Goal: Information Seeking & Learning: Learn about a topic

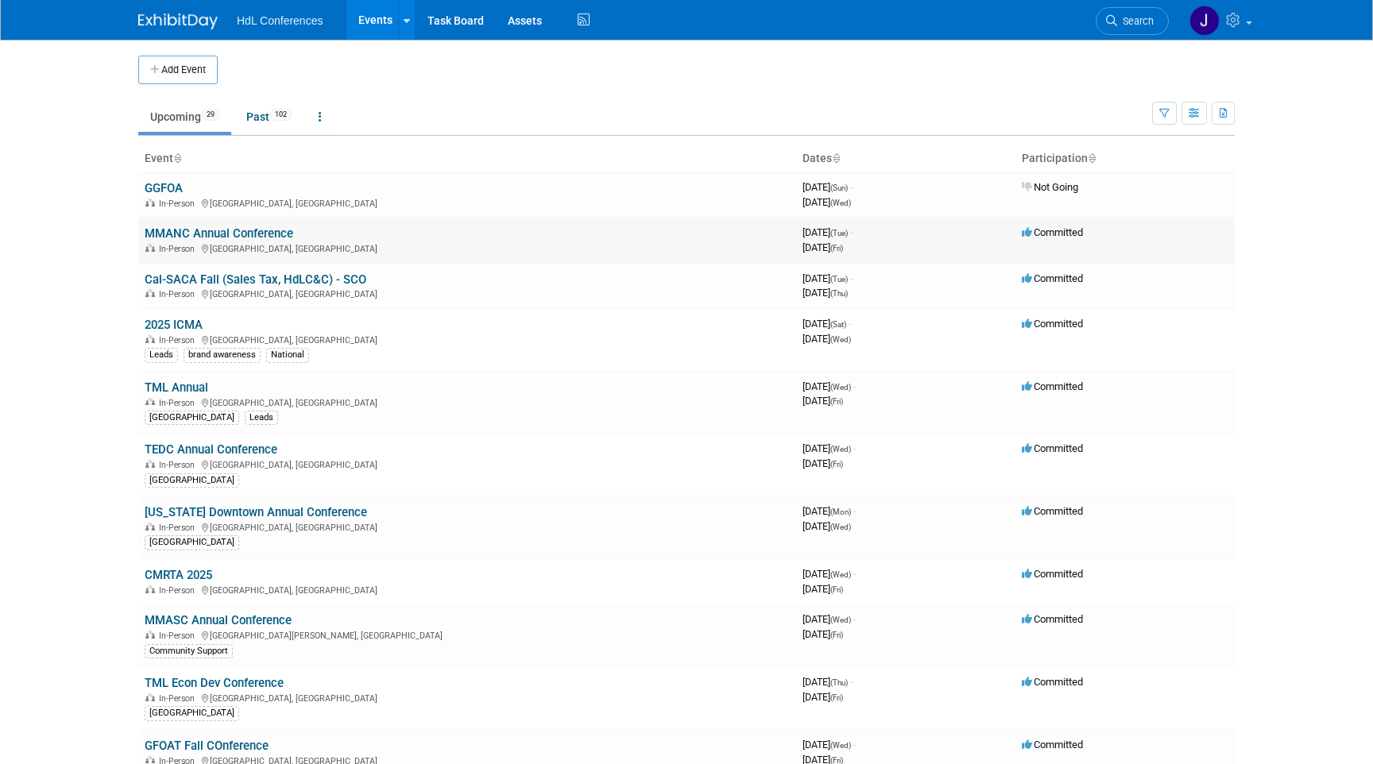
click at [195, 230] on link "MMANC Annual Conference" at bounding box center [219, 233] width 149 height 14
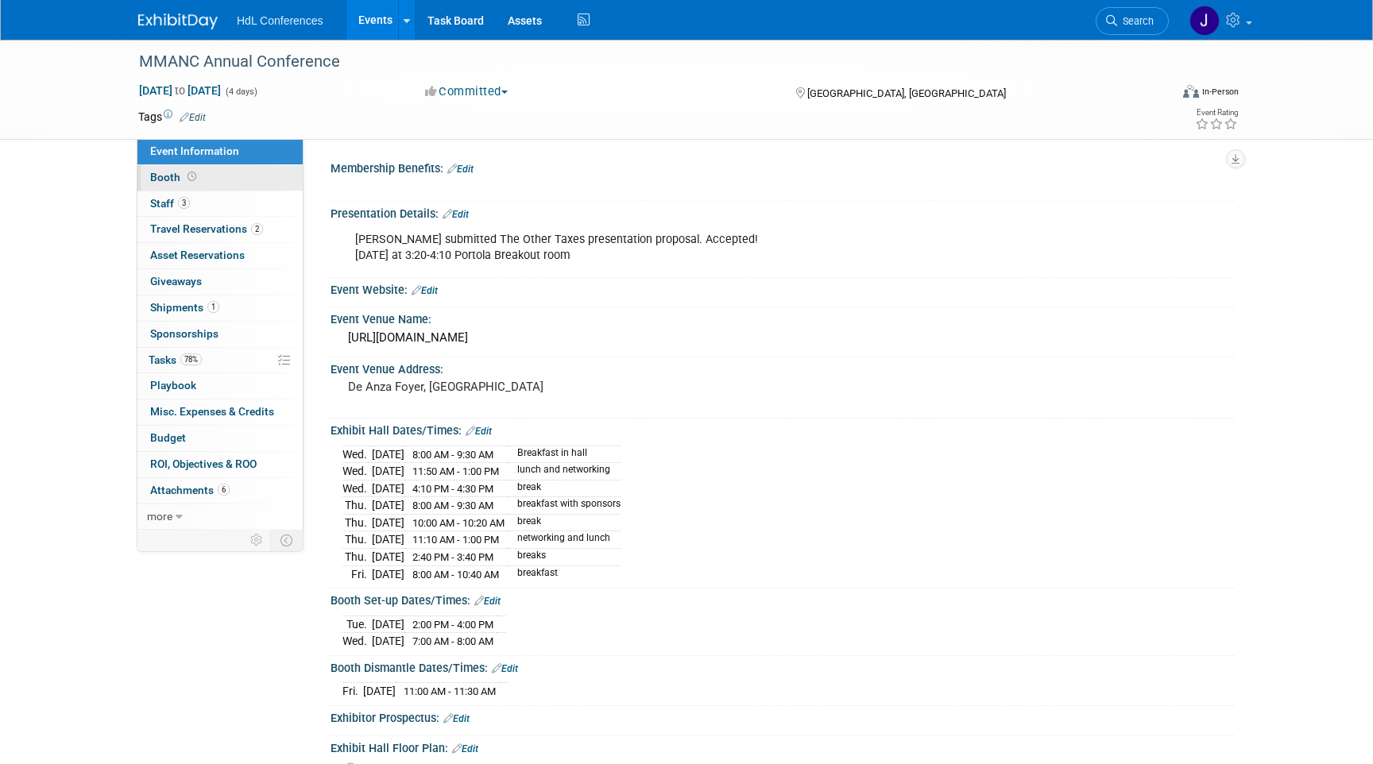
click at [190, 184] on link "Booth" at bounding box center [219, 177] width 165 height 25
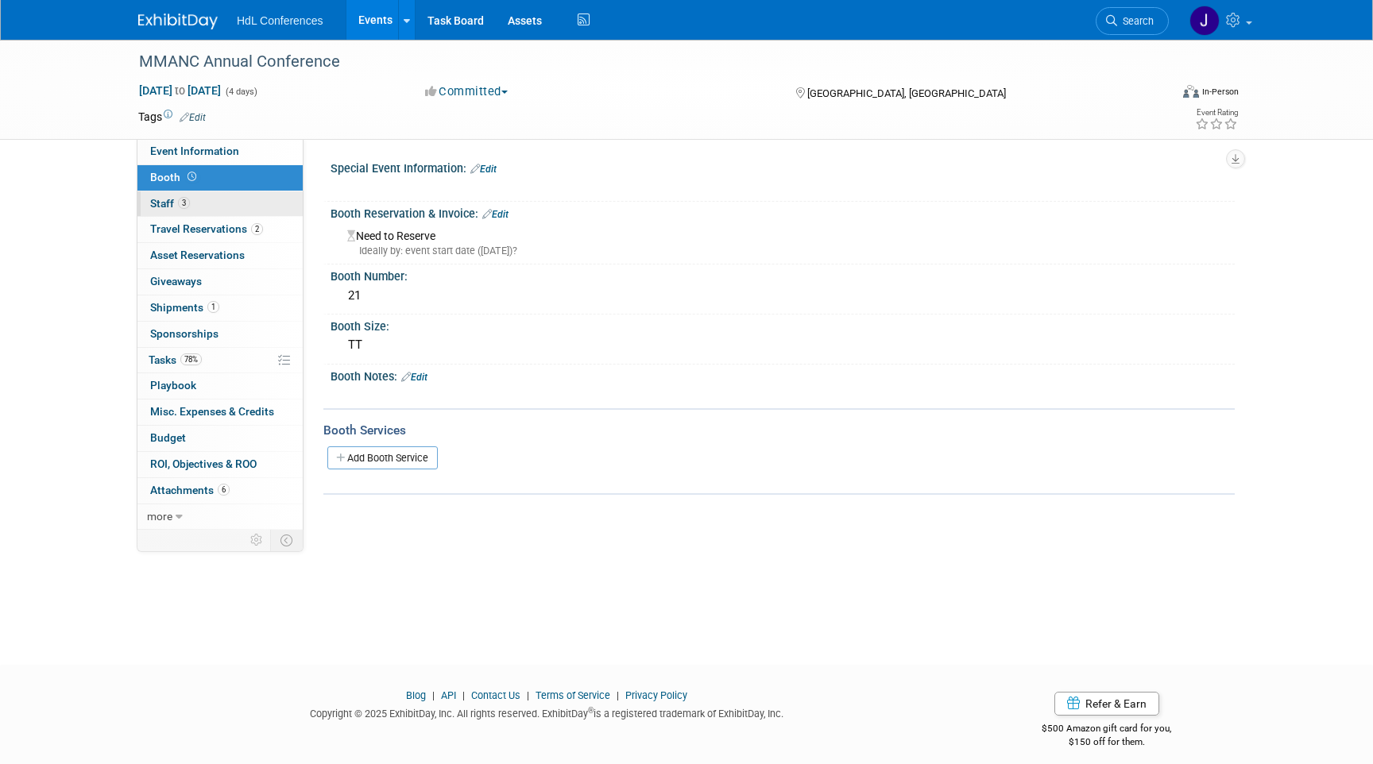
click at [203, 207] on link "3 Staff 3" at bounding box center [219, 203] width 165 height 25
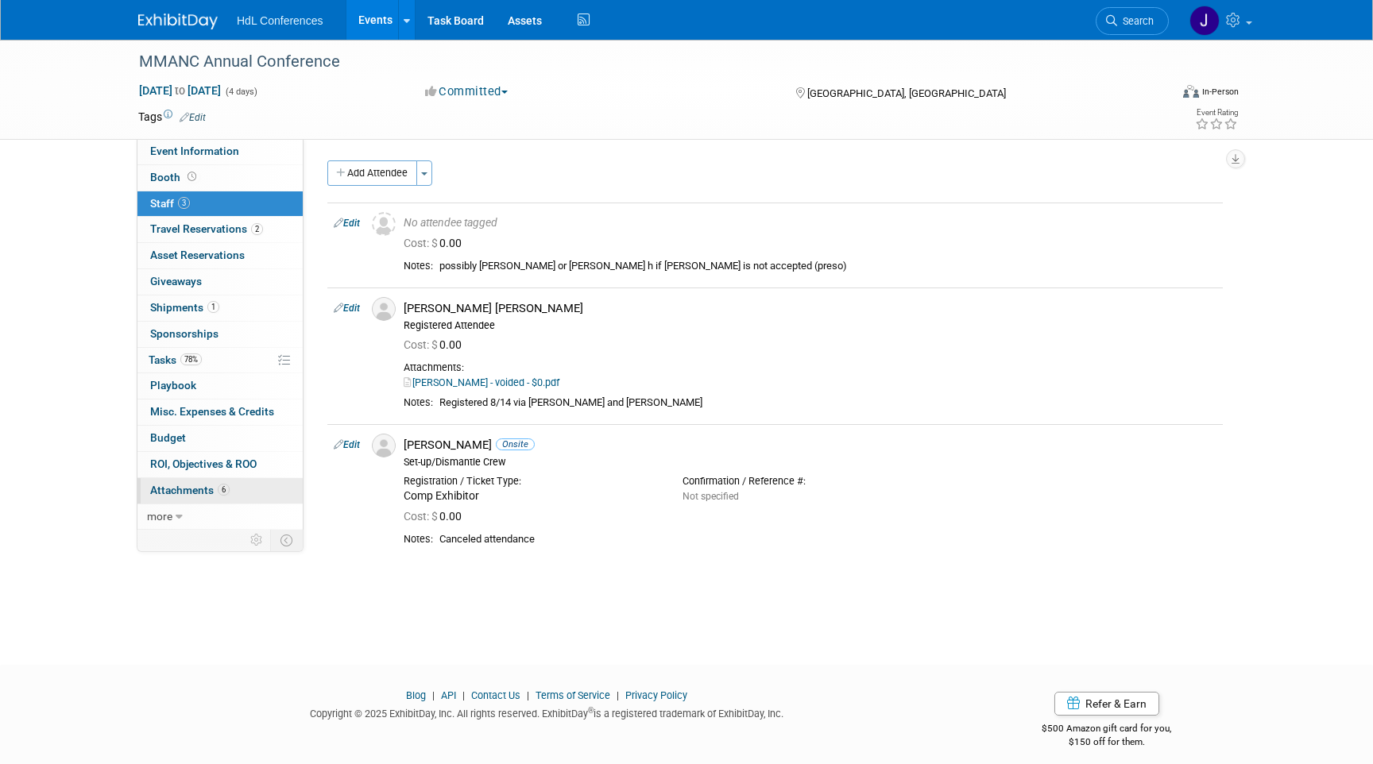
click at [214, 489] on span "Attachments 6" at bounding box center [189, 490] width 79 height 13
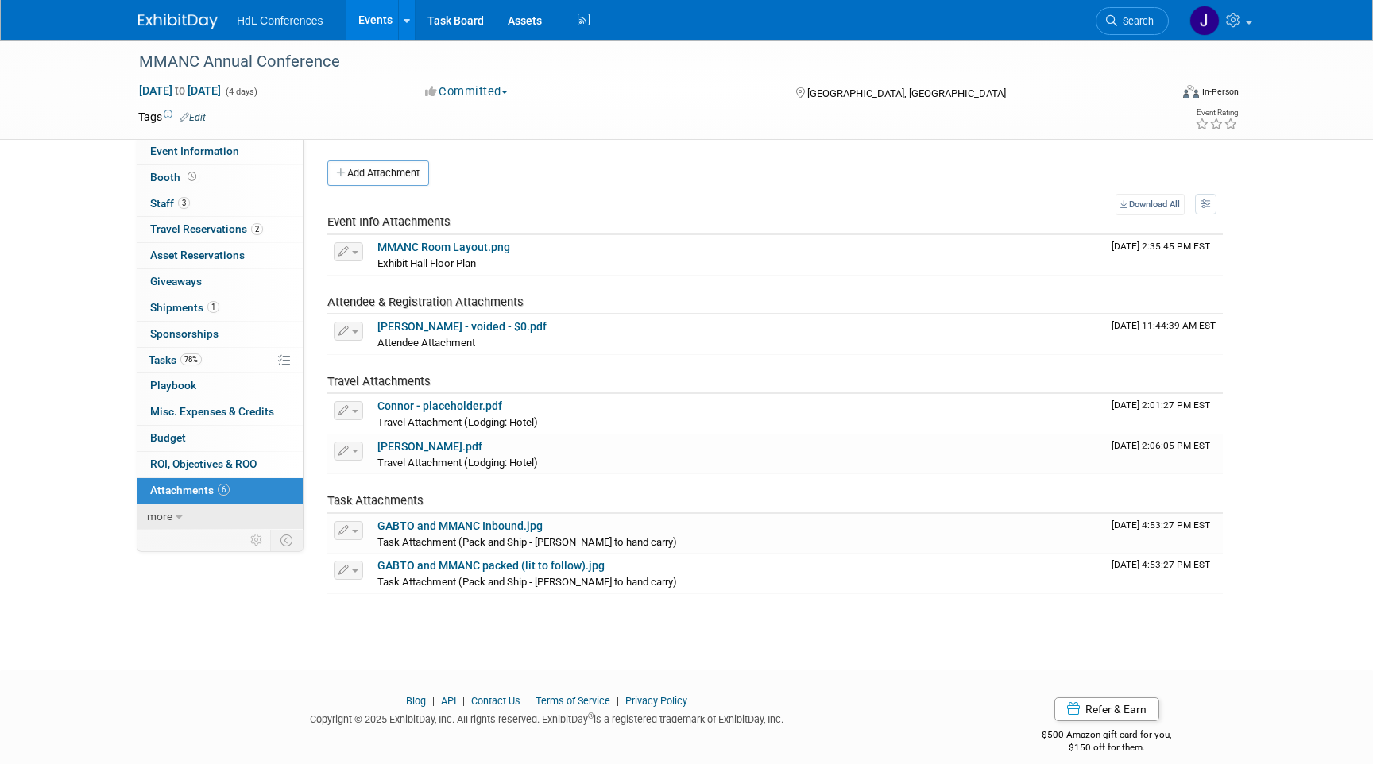
click at [199, 504] on link "more" at bounding box center [219, 516] width 165 height 25
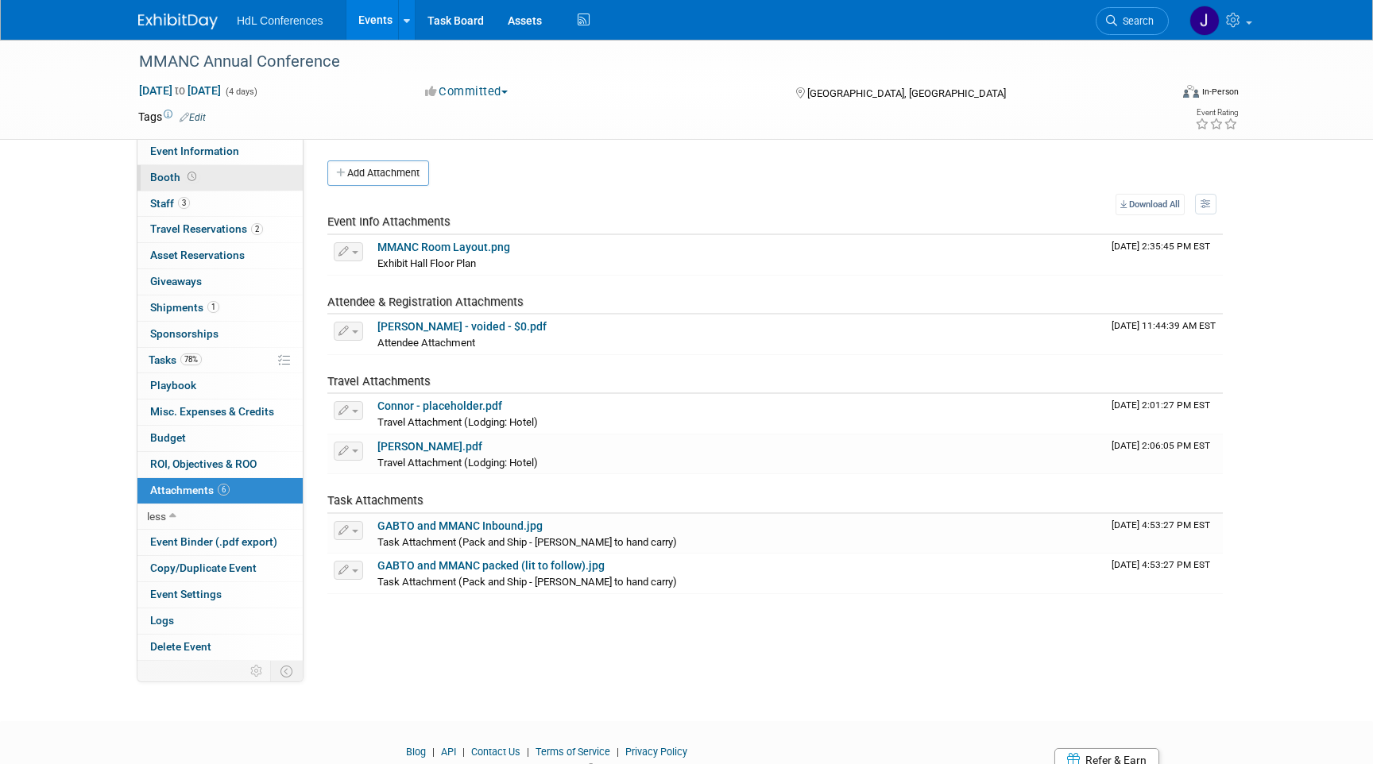
click at [222, 175] on link "Booth" at bounding box center [219, 177] width 165 height 25
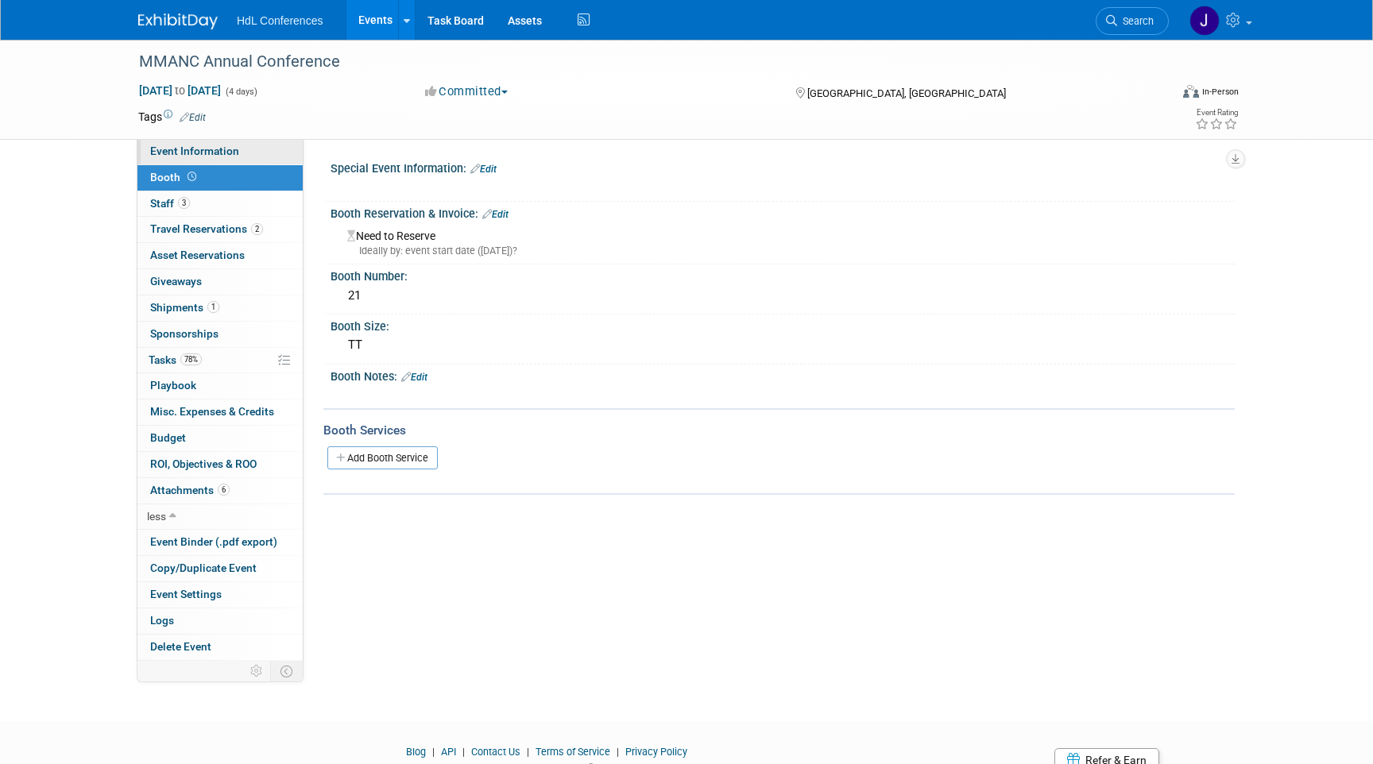
click at [238, 157] on link "Event Information" at bounding box center [219, 151] width 165 height 25
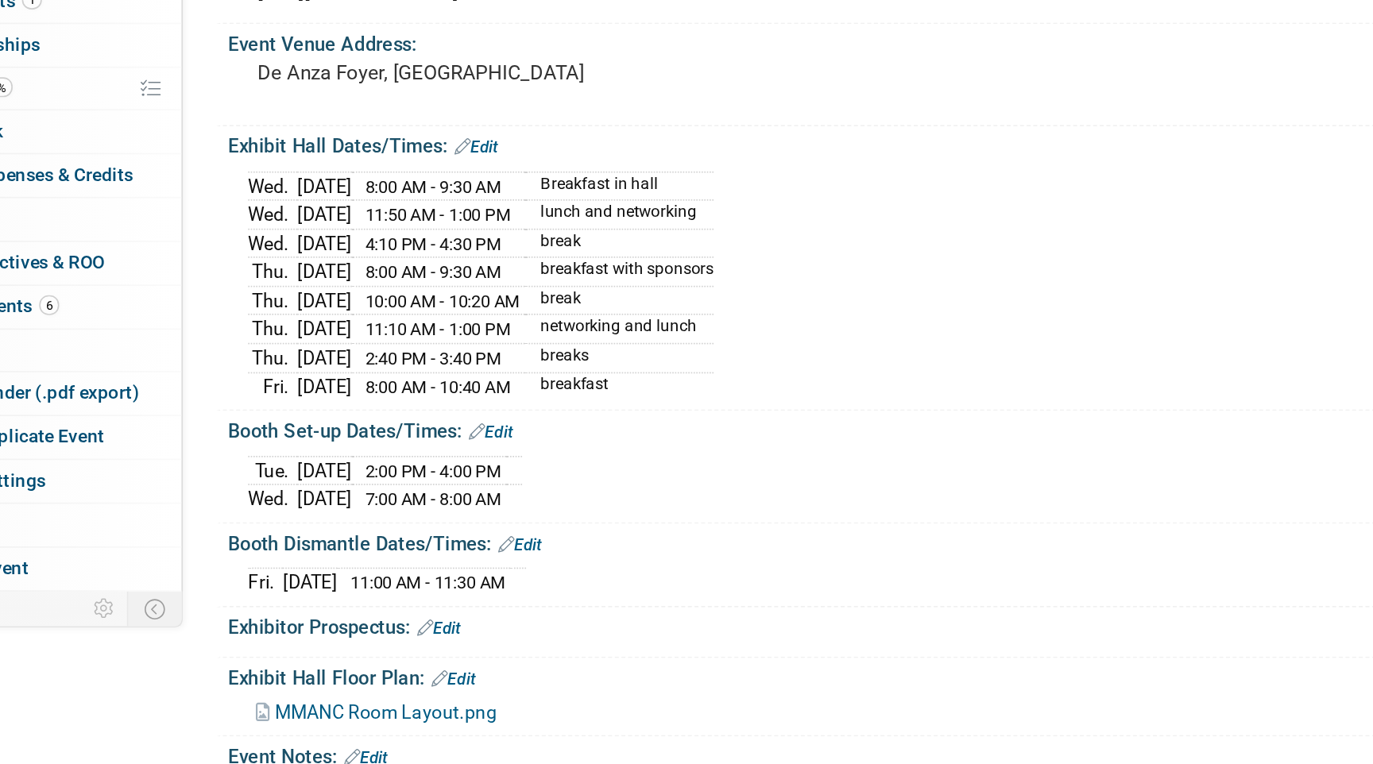
scroll to position [99, 0]
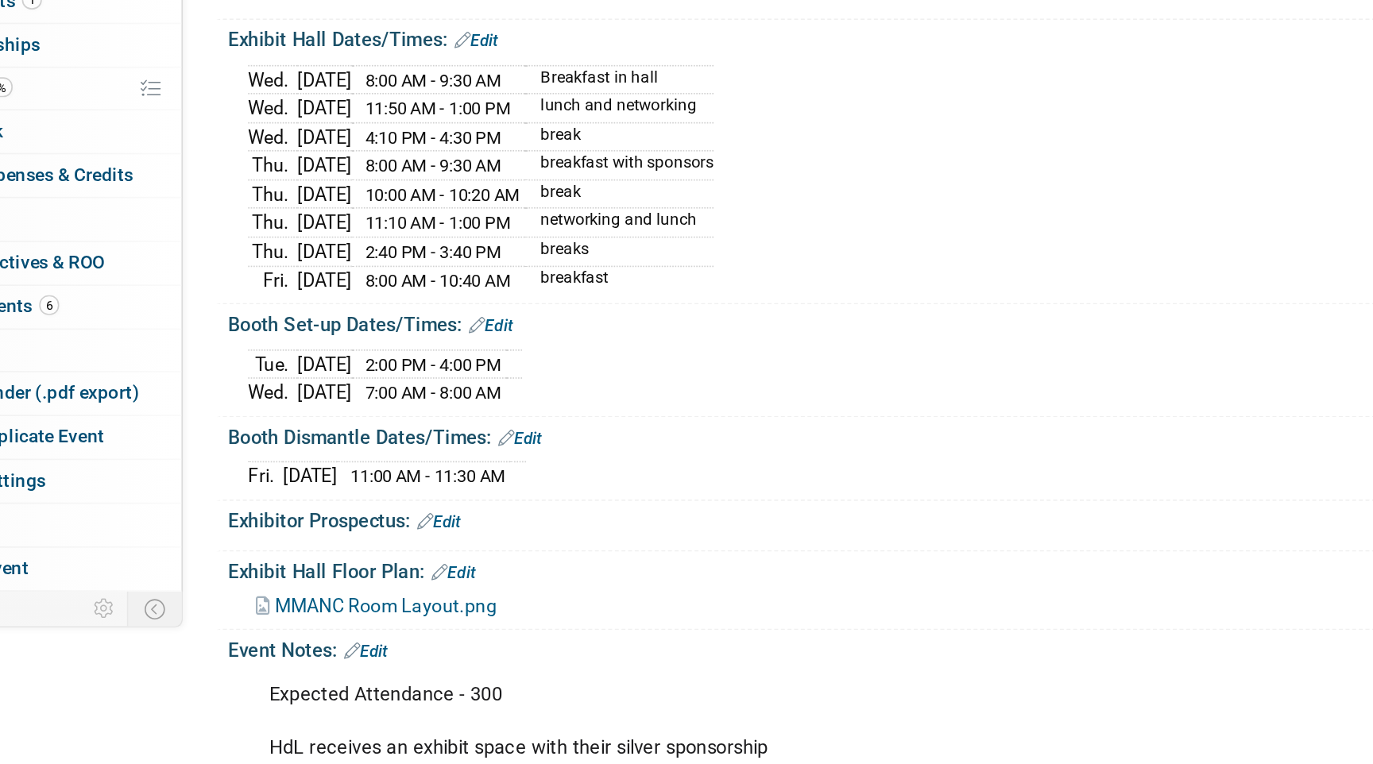
click at [411, 663] on span "MMANC Room Layout.png" at bounding box center [424, 669] width 133 height 13
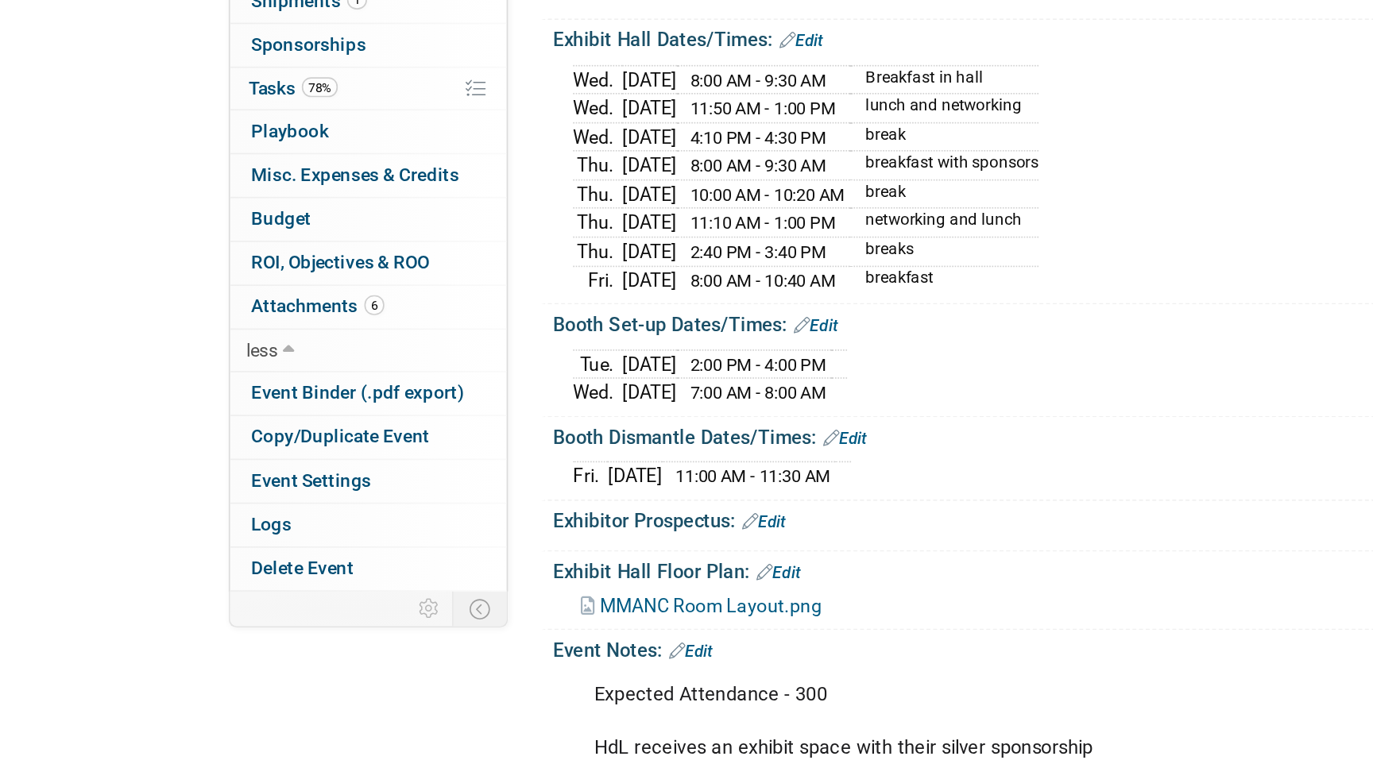
scroll to position [0, 0]
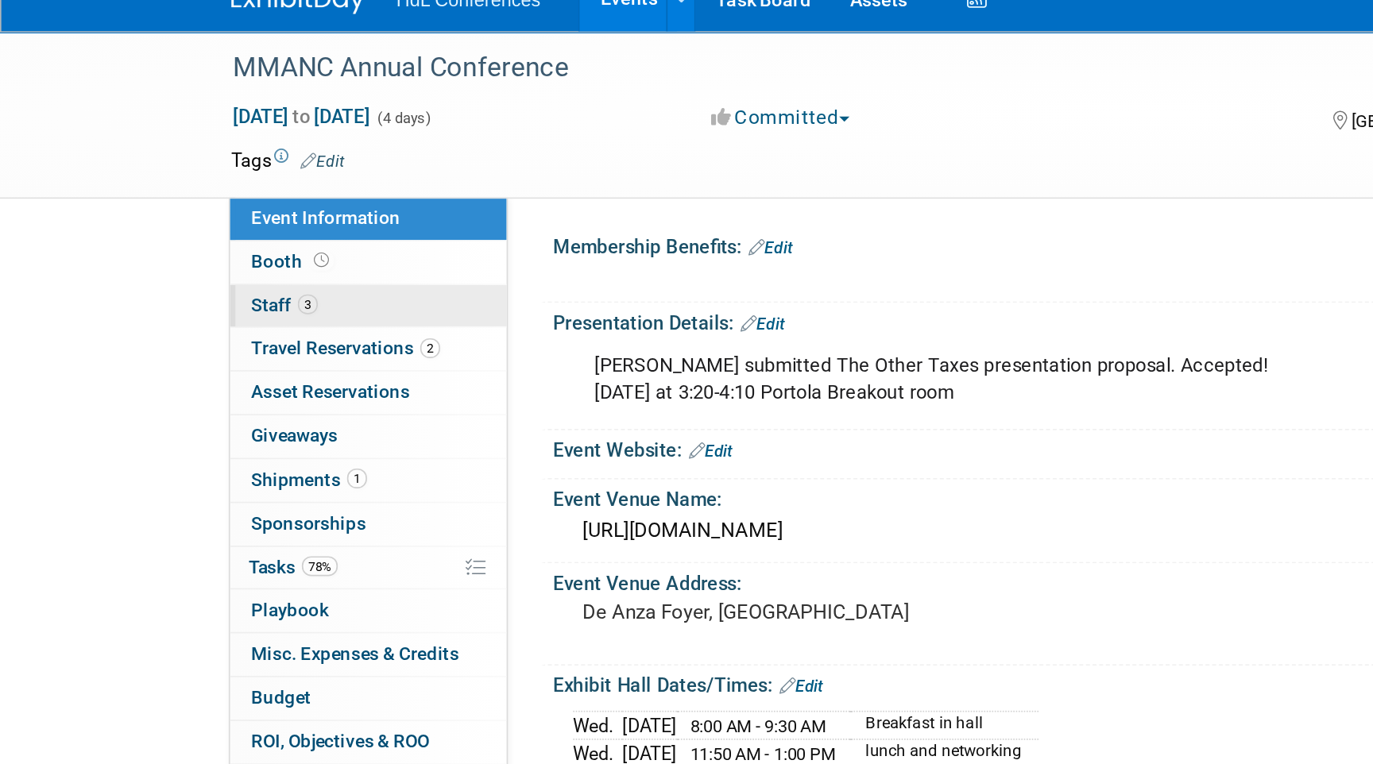
click at [201, 202] on link "3 Staff 3" at bounding box center [219, 203] width 165 height 25
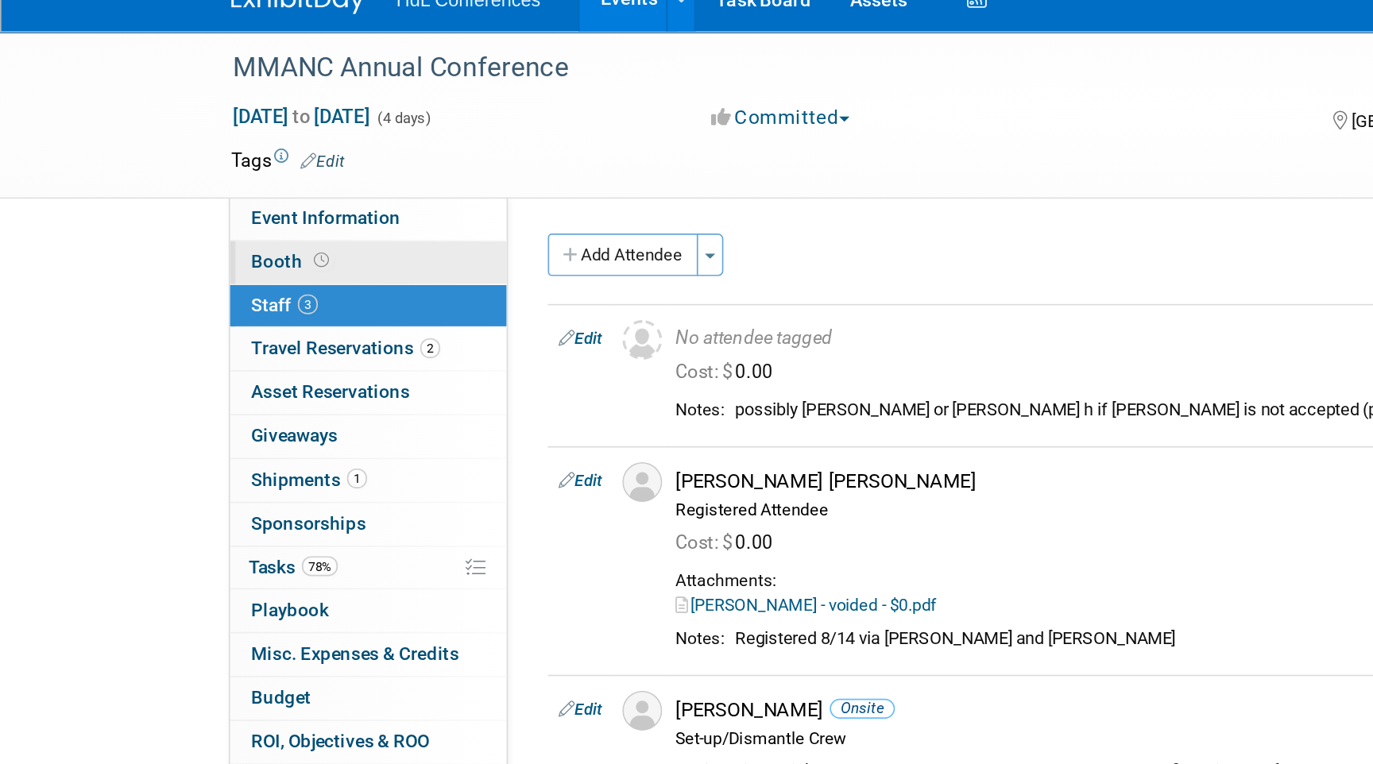
click at [229, 186] on link "Booth" at bounding box center [219, 177] width 165 height 25
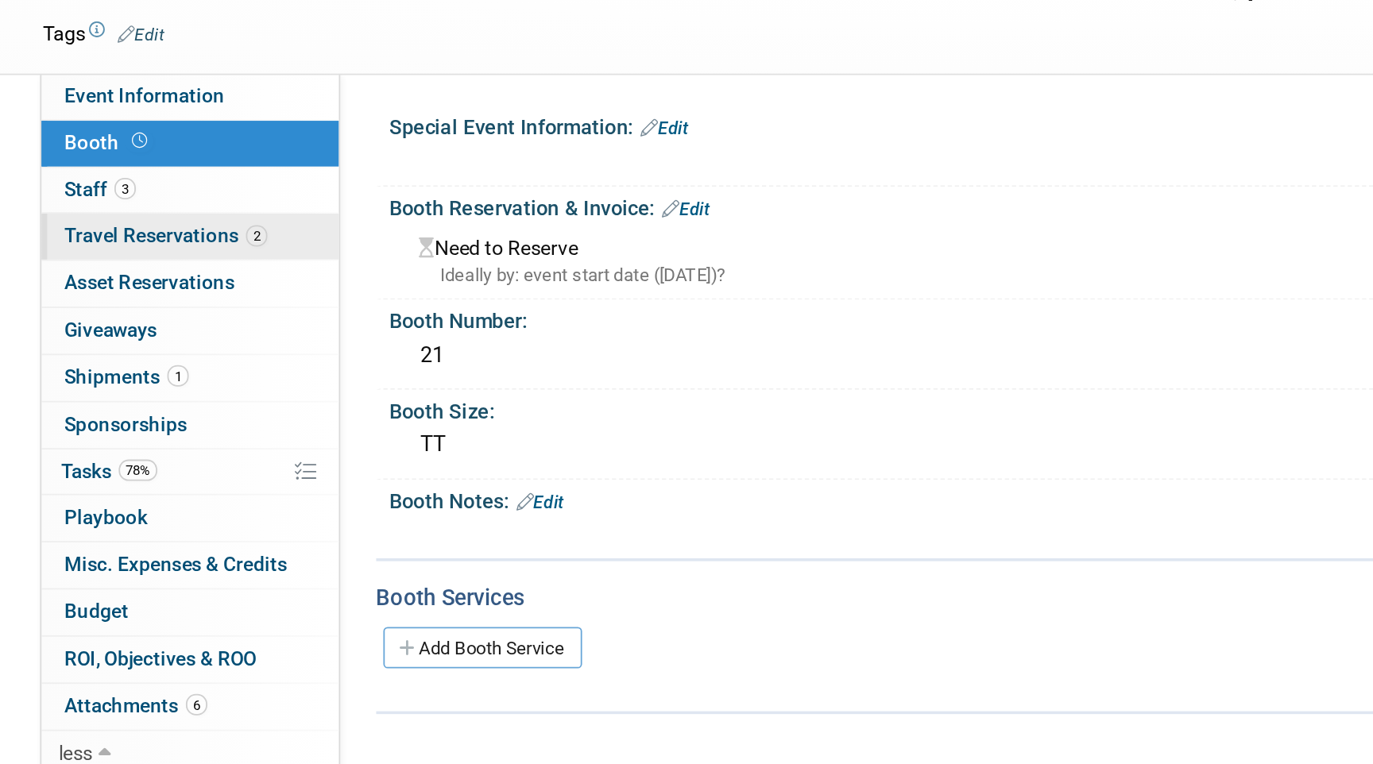
click at [247, 221] on link "2 Travel Reservations 2" at bounding box center [219, 229] width 165 height 25
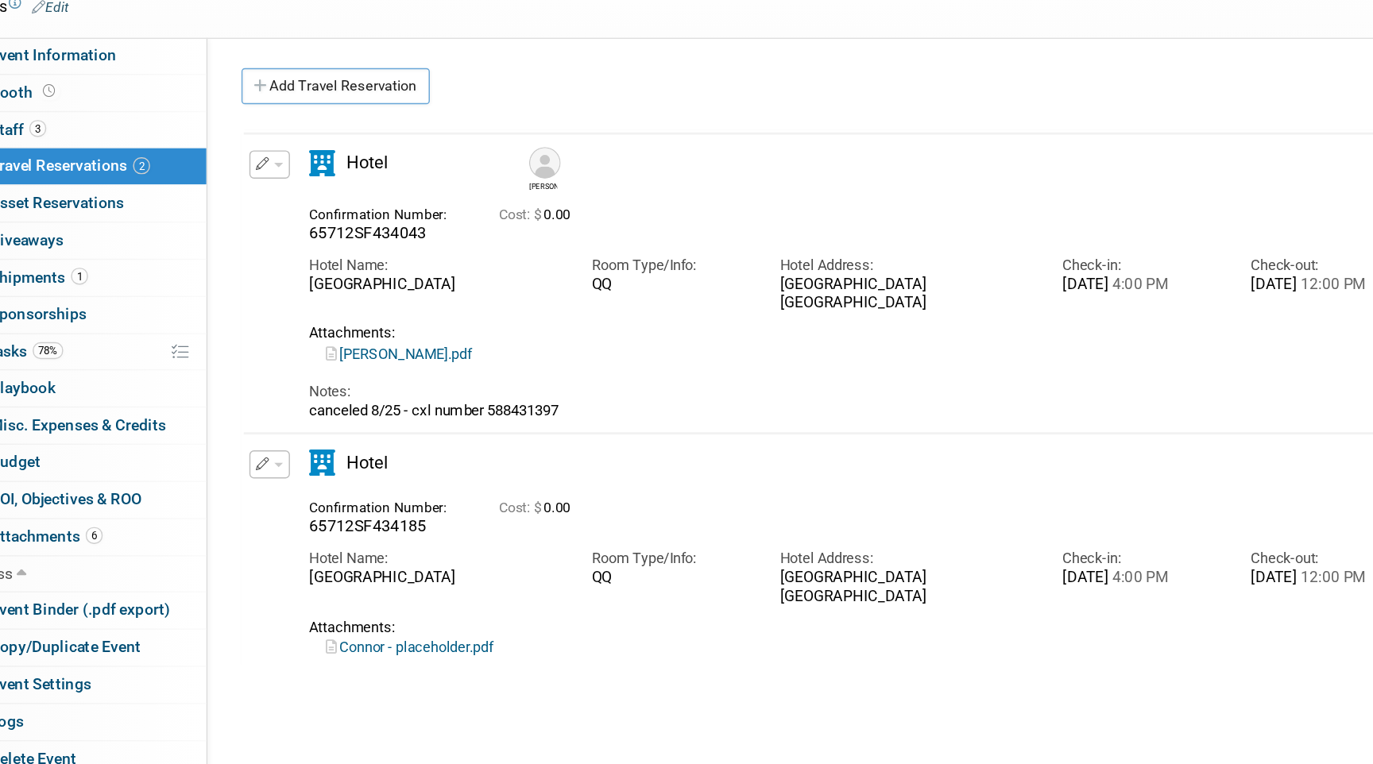
click at [492, 588] on div "Ken 0.00" at bounding box center [774, 442] width 895 height 477
click at [482, 576] on div "Connor - placeholder.pdf" at bounding box center [761, 569] width 772 height 14
click at [487, 566] on link "Connor - placeholder.pdf" at bounding box center [446, 568] width 118 height 12
click at [193, 153] on span "Event Information" at bounding box center [194, 151] width 89 height 13
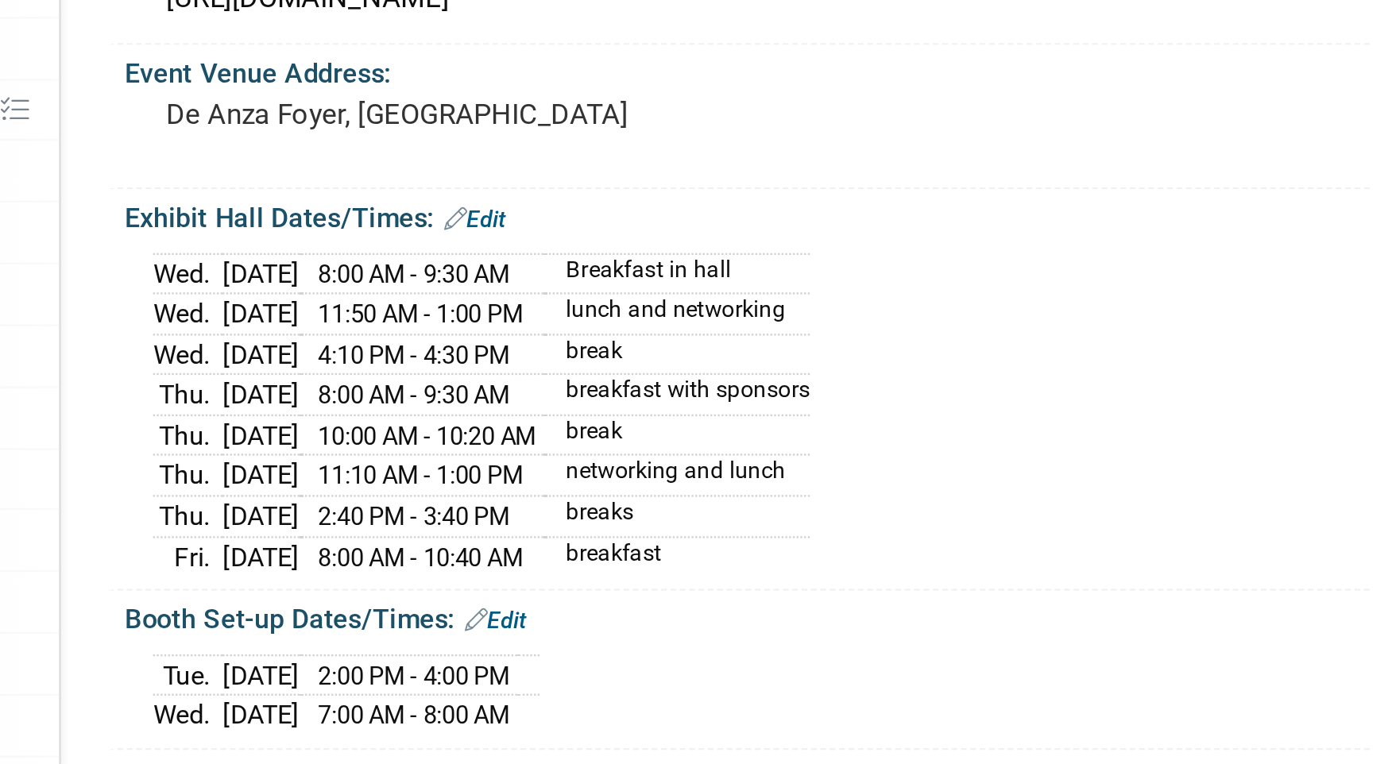
scroll to position [24, 0]
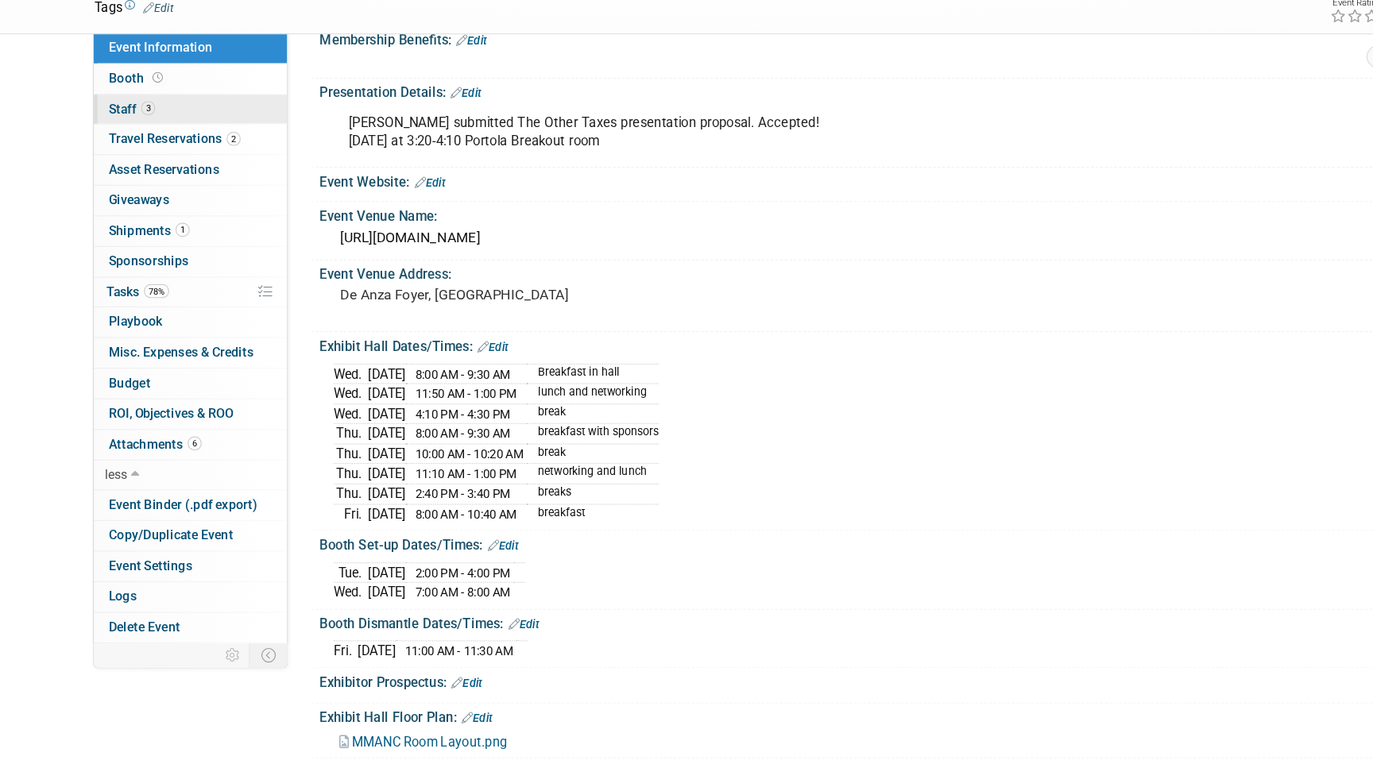
click at [239, 206] on link "3 Staff 3" at bounding box center [219, 203] width 165 height 25
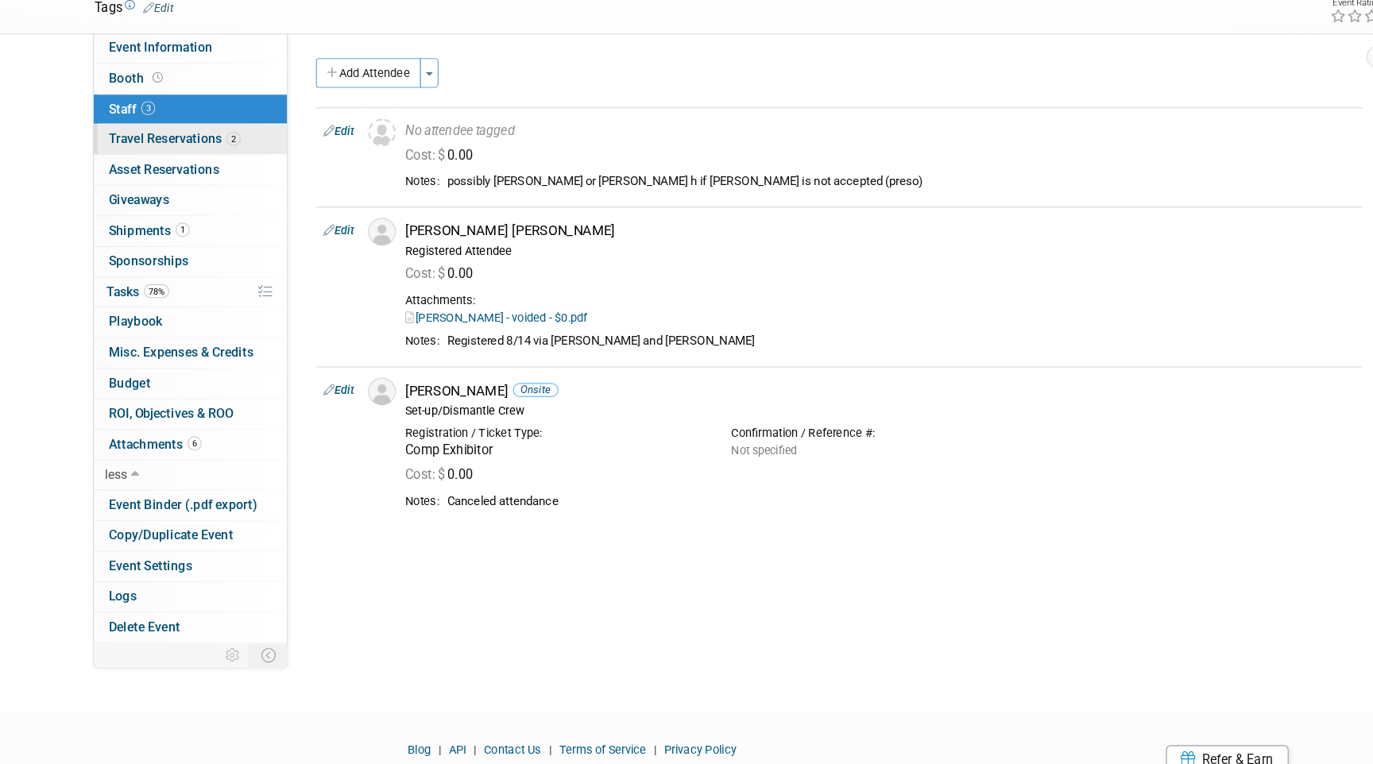
click at [272, 234] on link "2 Travel Reservations 2" at bounding box center [219, 229] width 165 height 25
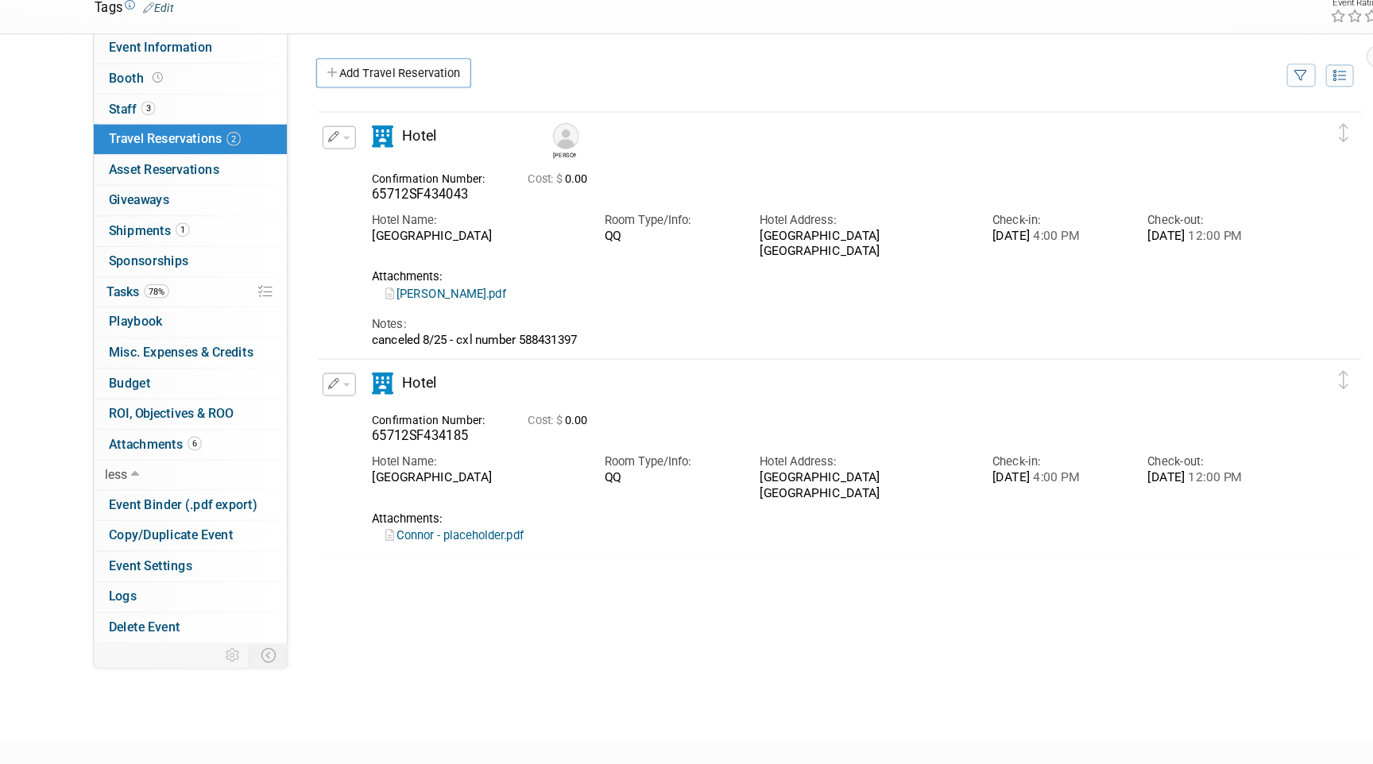
scroll to position [10, 0]
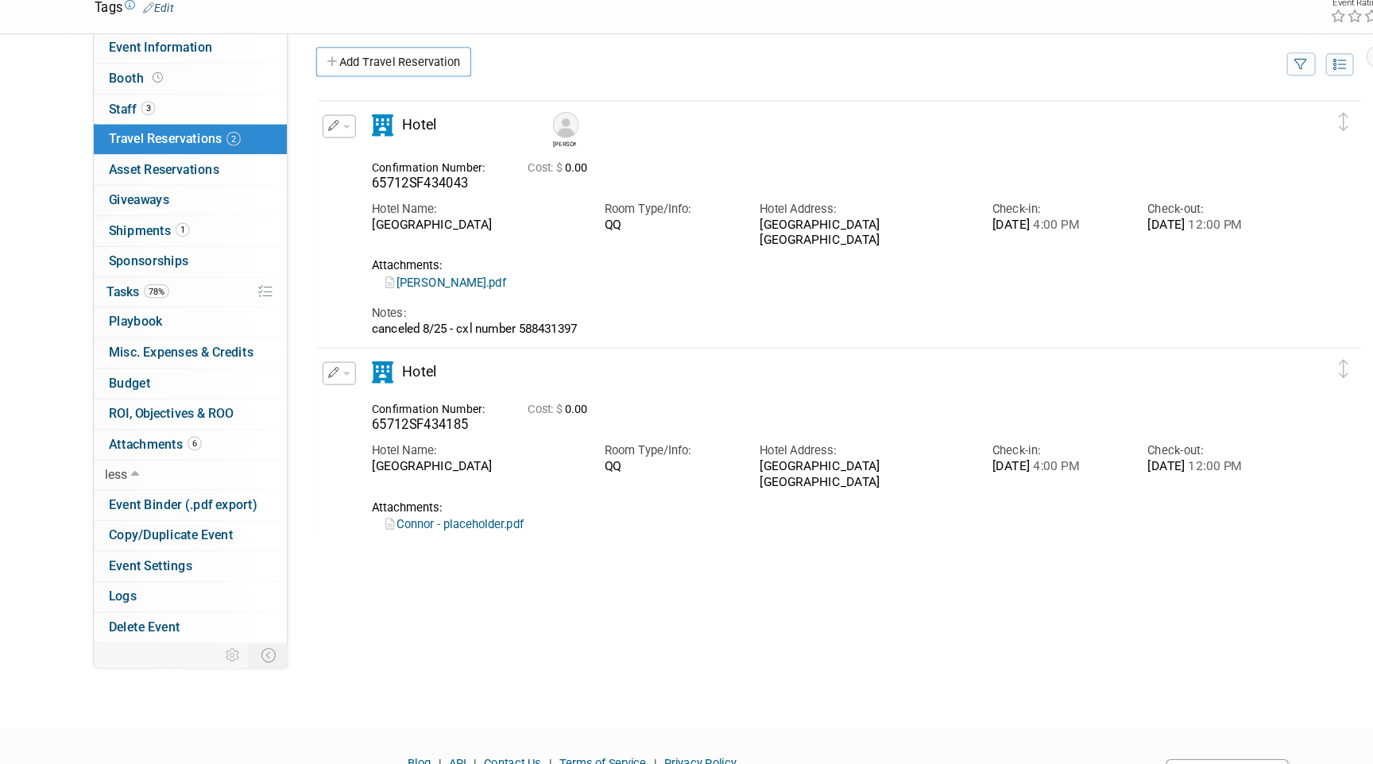
click at [458, 560] on link "Connor - placeholder.pdf" at bounding box center [446, 559] width 118 height 12
click at [210, 255] on span "Asset Reservations 0" at bounding box center [197, 255] width 95 height 13
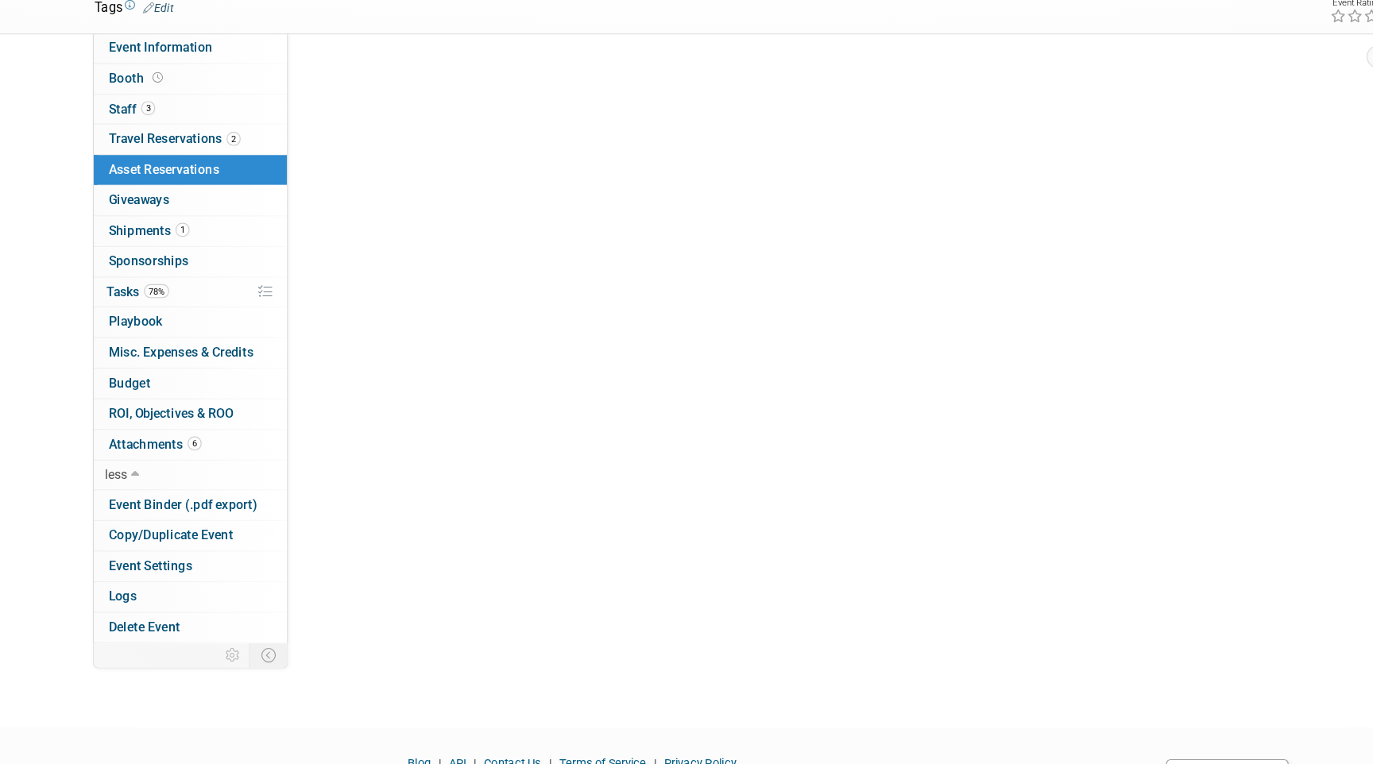
scroll to position [0, 0]
click at [226, 310] on link "1 Shipments 1" at bounding box center [219, 308] width 165 height 25
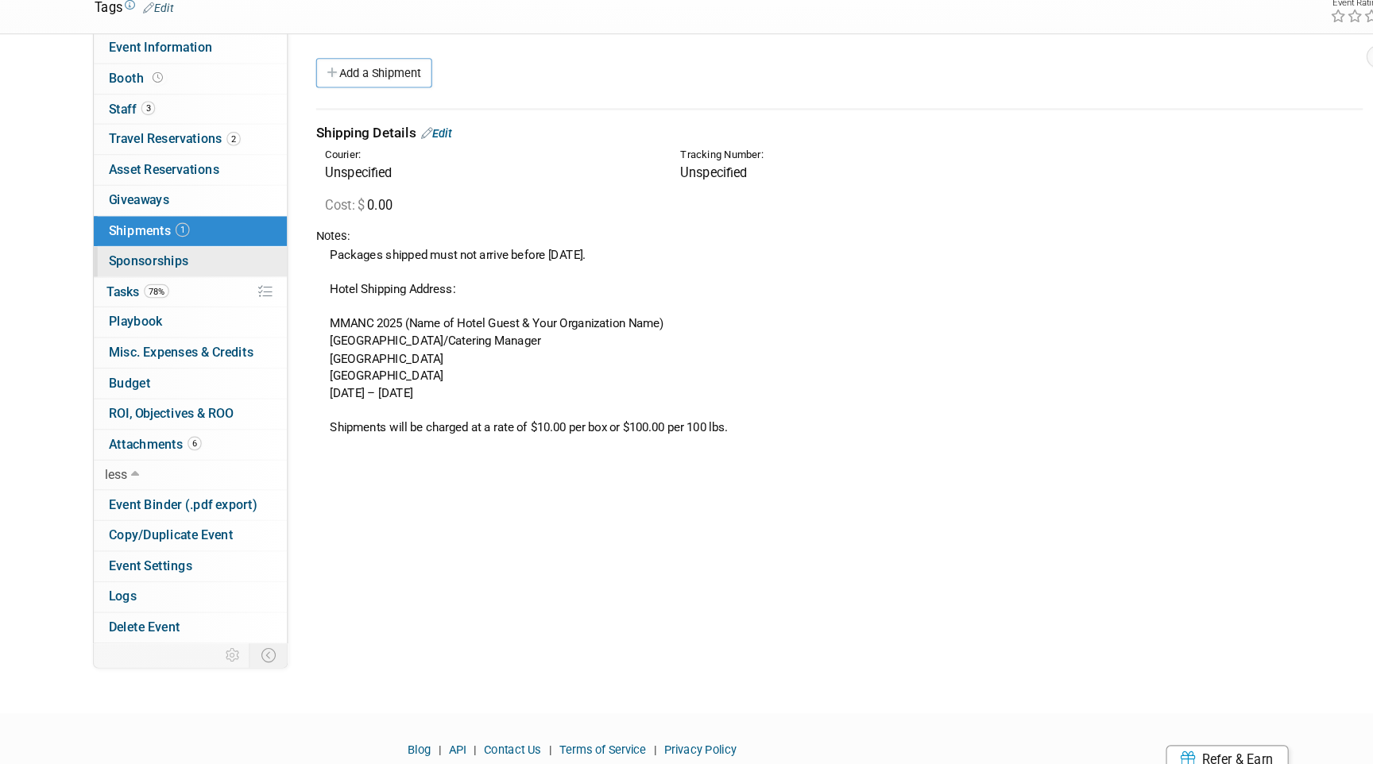
click at [237, 332] on link "0 Sponsorships 0" at bounding box center [219, 334] width 165 height 25
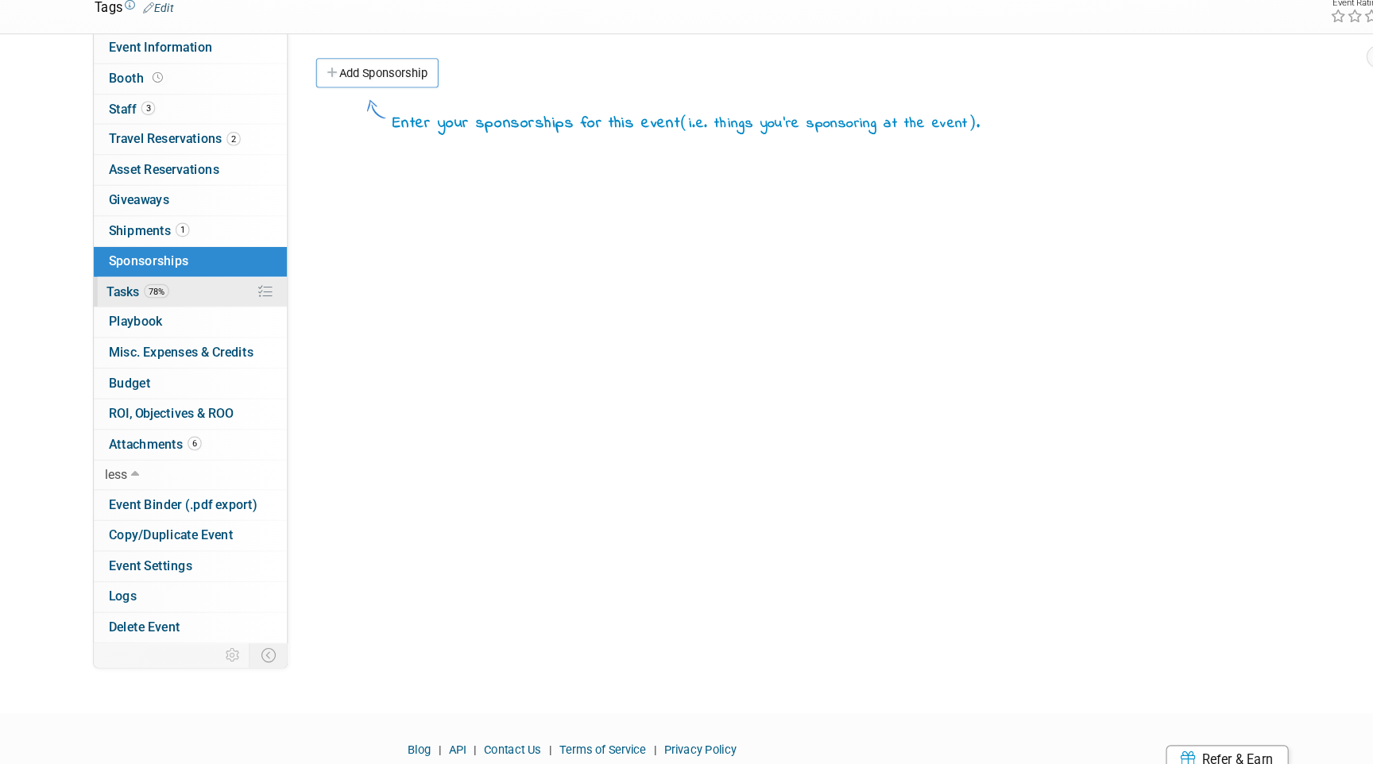
click at [237, 354] on link "78% Tasks 78%" at bounding box center [219, 360] width 165 height 25
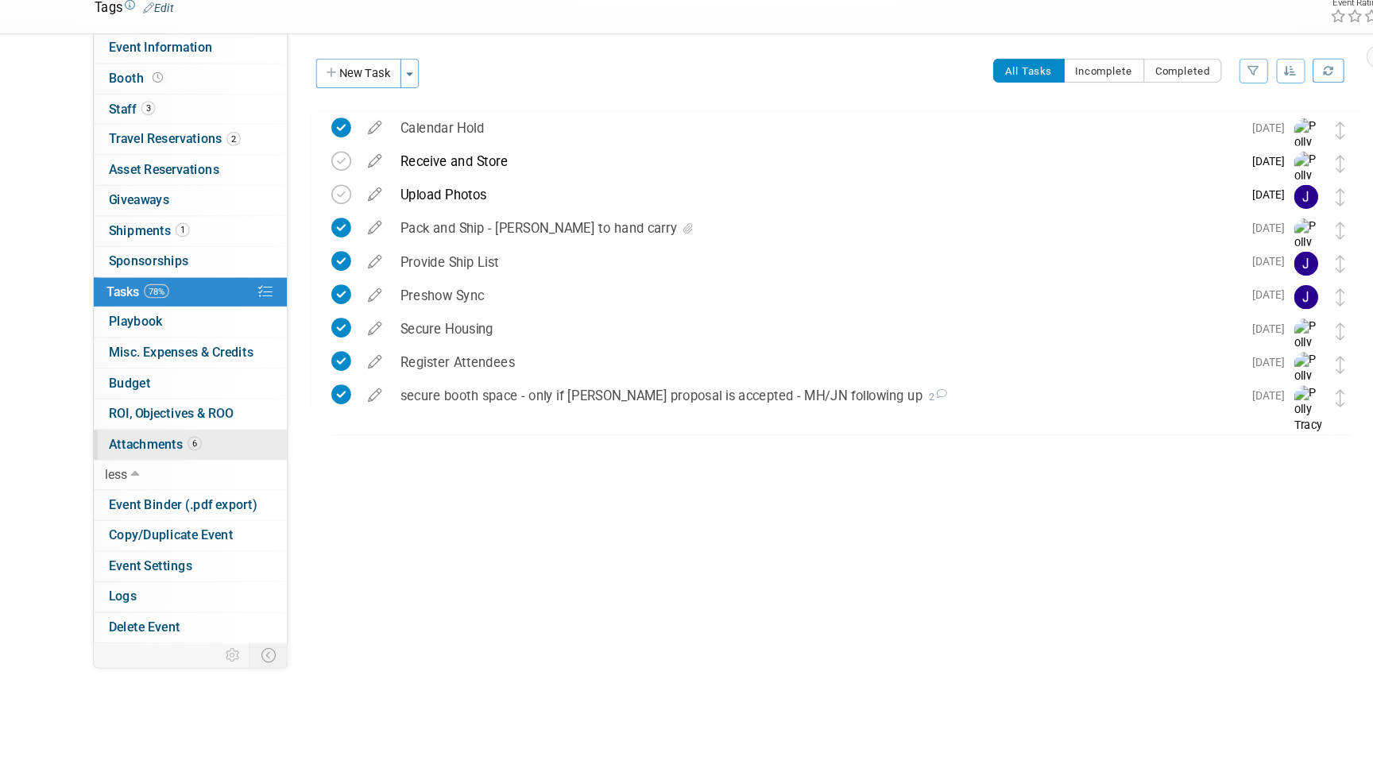
click at [231, 486] on link "6 Attachments 6" at bounding box center [219, 490] width 165 height 25
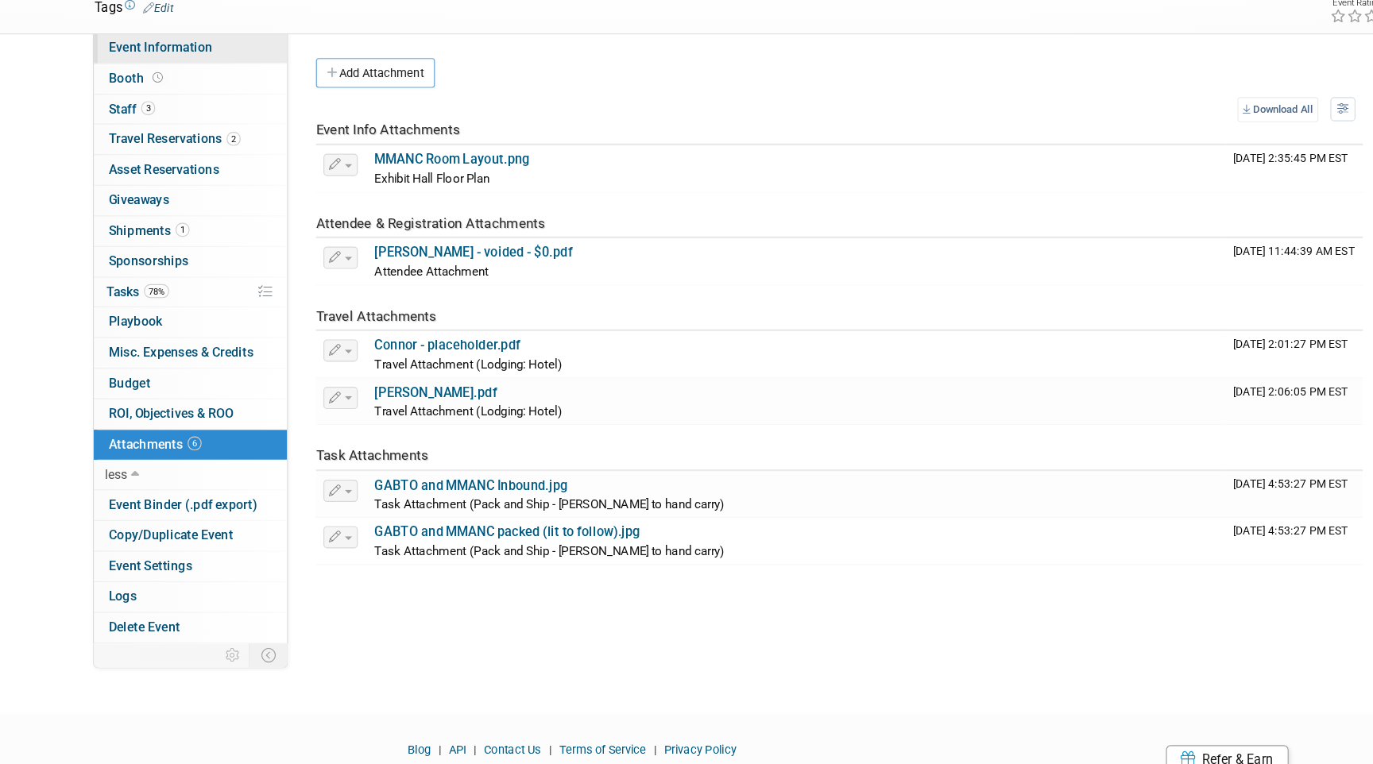
click at [177, 154] on span "Event Information" at bounding box center [194, 151] width 89 height 13
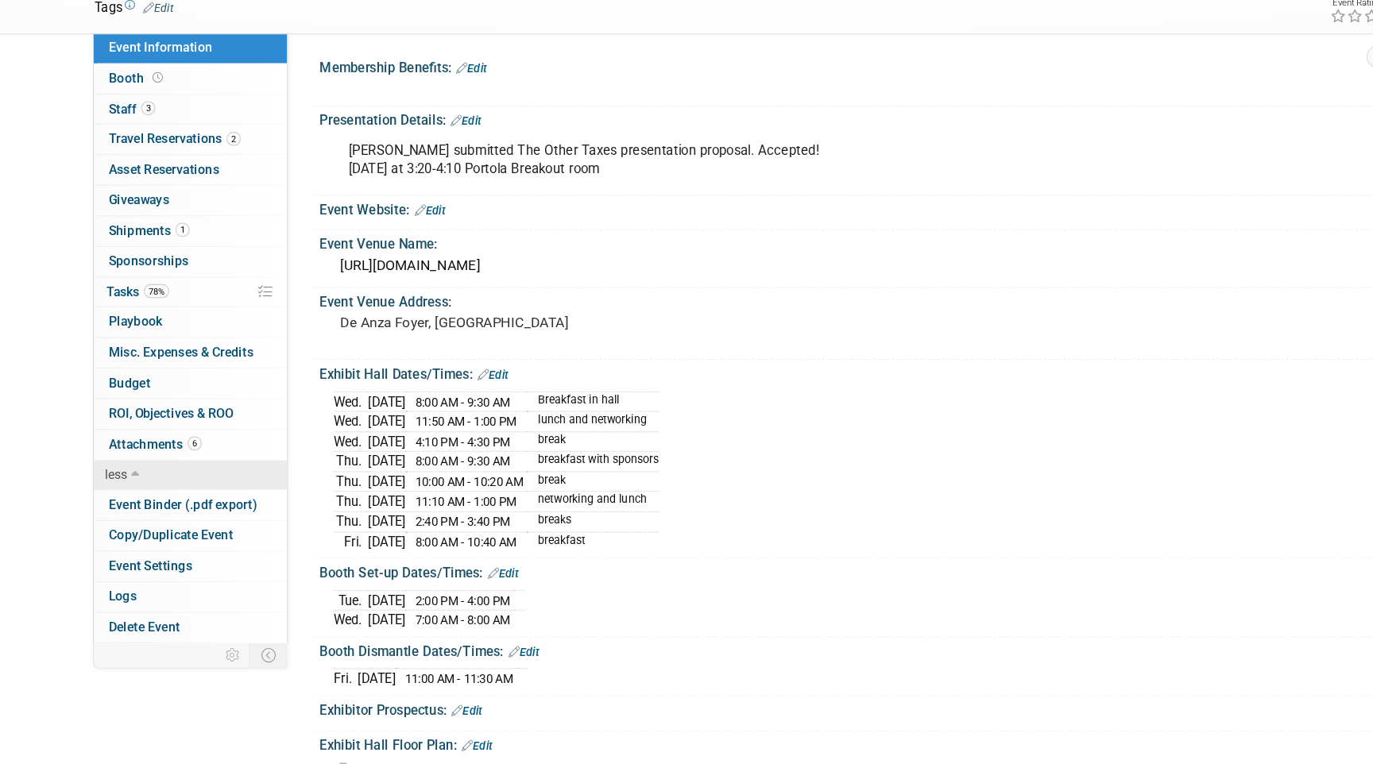
click at [228, 507] on link "less" at bounding box center [219, 516] width 165 height 25
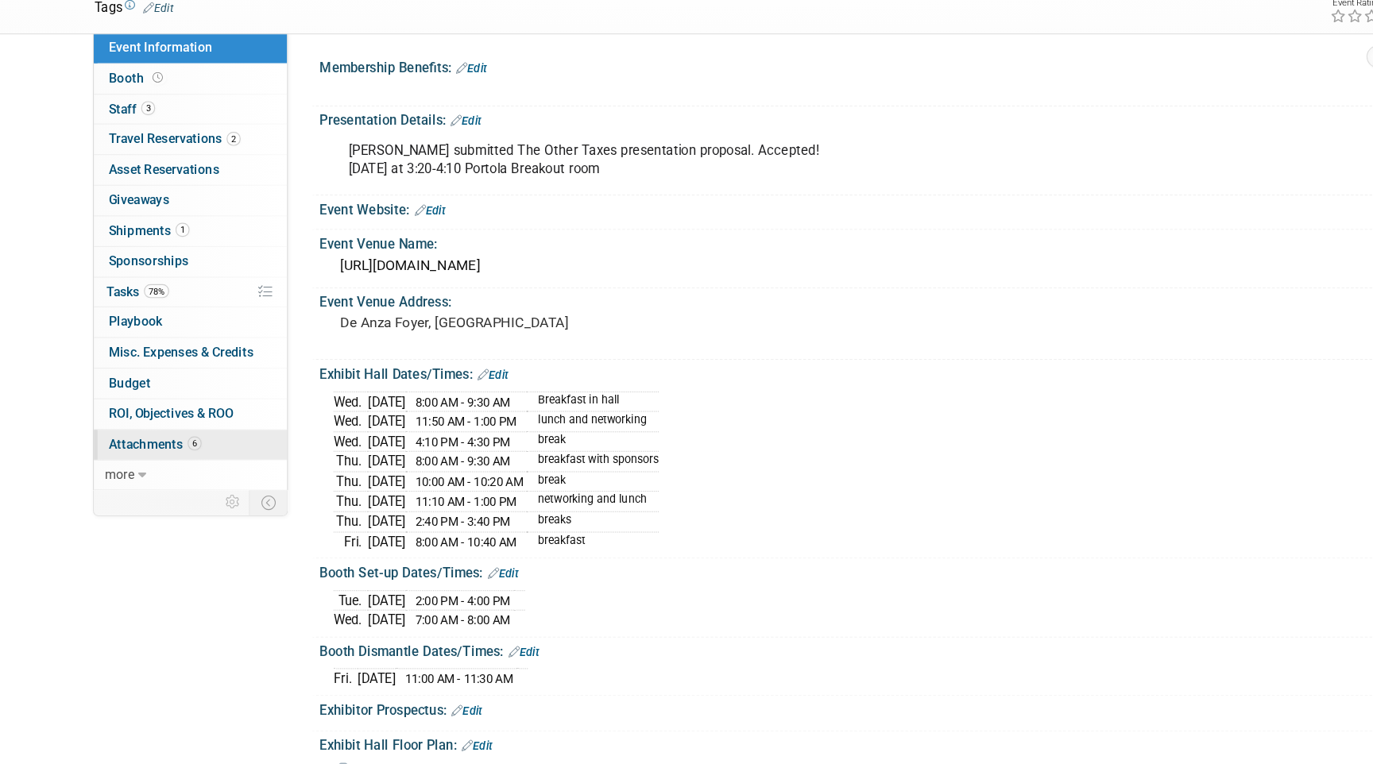
click at [235, 491] on link "6 Attachments 6" at bounding box center [219, 490] width 165 height 25
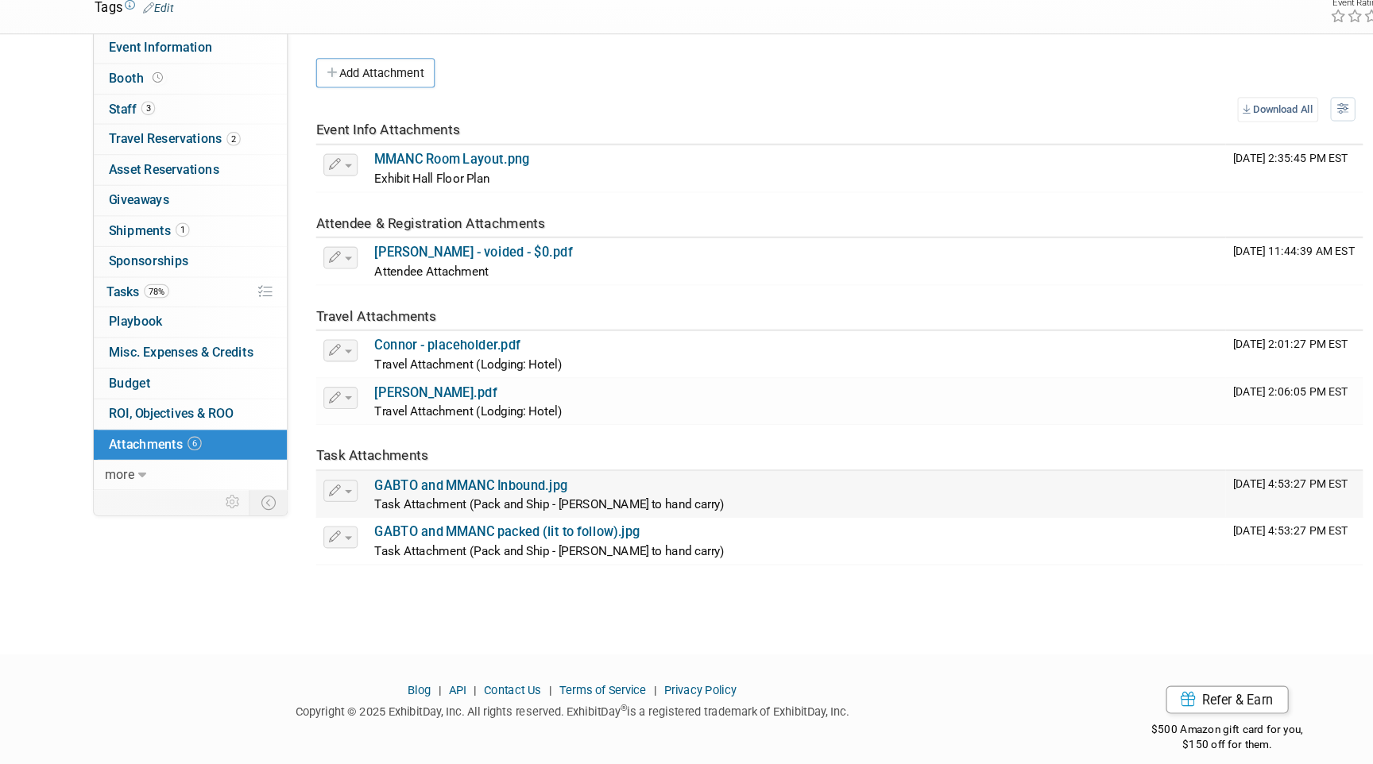
click at [489, 527] on link "GABTO and MMANC Inbound.jpg" at bounding box center [459, 526] width 165 height 13
